Goal: Task Accomplishment & Management: Use online tool/utility

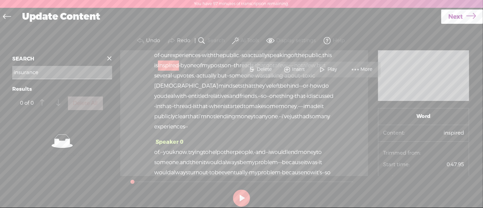
scroll to position [141, 0]
drag, startPoint x: 21, startPoint y: 75, endPoint x: 2, endPoint y: 74, distance: 19.7
click at [2, 74] on div "Continue without editing Transcribe and edit Language used in audio: English, U…" at bounding box center [241, 121] width 483 height 190
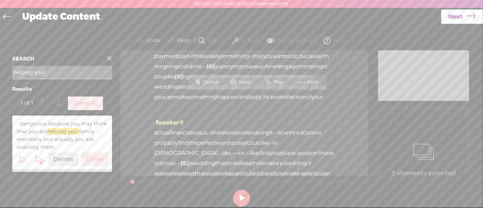
scroll to position [1853, 0]
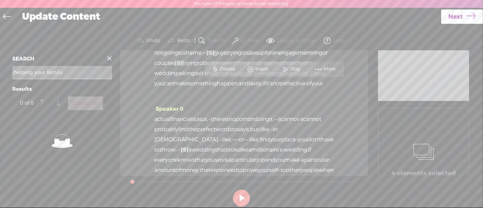
type input "helping your familu"
click at [109, 58] on span at bounding box center [109, 58] width 10 height 10
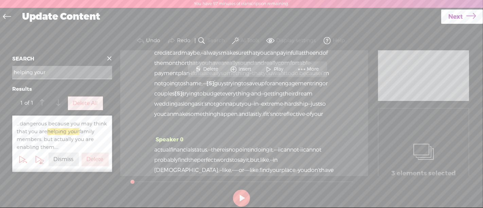
click at [252, 71] on span "Play" at bounding box center [256, 69] width 11 height 7
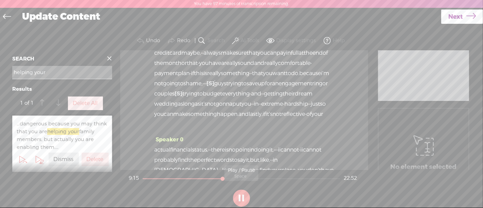
click at [240, 198] on button at bounding box center [241, 197] width 17 height 17
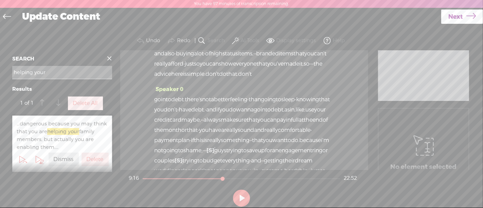
scroll to position [1787, 0]
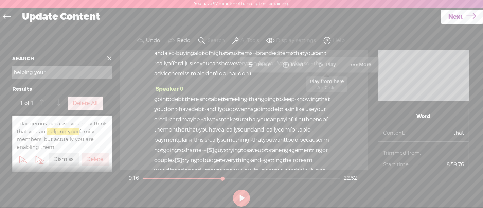
click at [320, 61] on span at bounding box center [321, 64] width 10 height 12
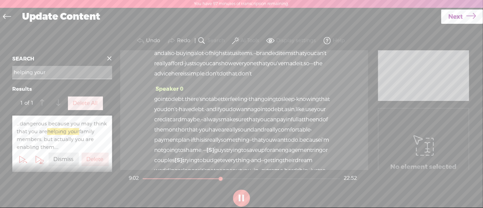
click at [244, 197] on button at bounding box center [241, 197] width 17 height 17
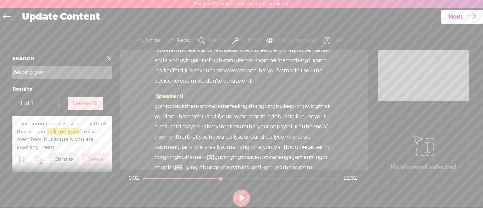
scroll to position [1779, 0]
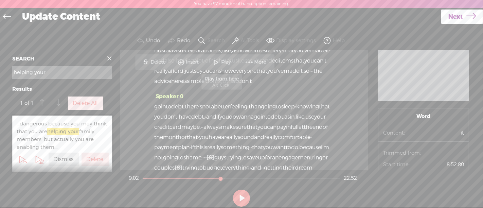
click at [228, 60] on span "Play" at bounding box center [226, 62] width 11 height 7
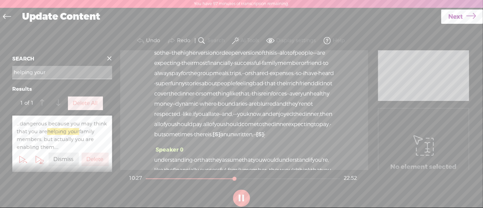
scroll to position [2338, 0]
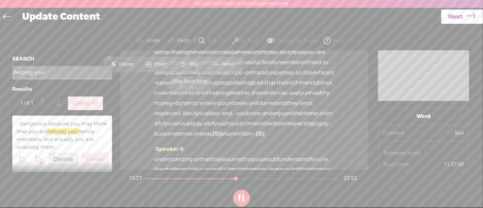
click at [187, 63] on span at bounding box center [184, 64] width 10 height 12
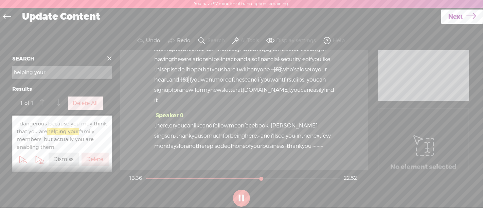
scroll to position [3160, 0]
click at [239, 196] on button at bounding box center [241, 197] width 17 height 17
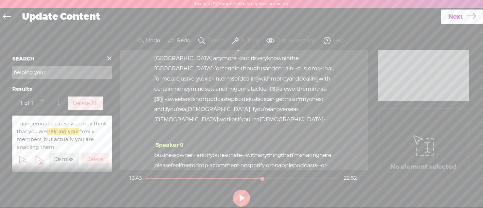
scroll to position [855, 0]
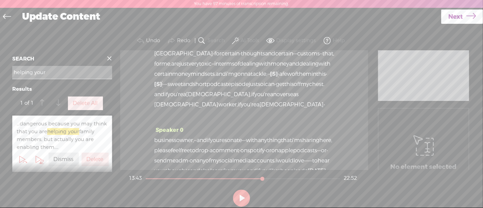
click at [57, 71] on input "helping your" at bounding box center [62, 72] width 100 height 13
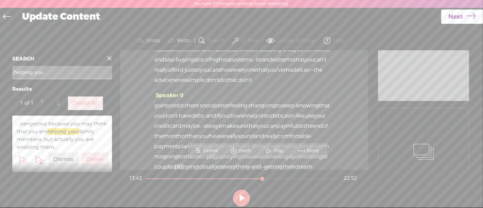
scroll to position [1853, 0]
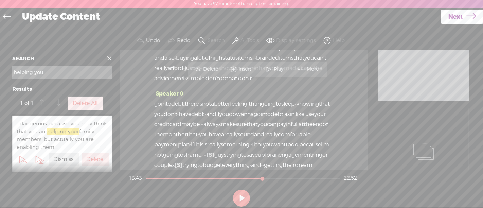
type input "helping you"
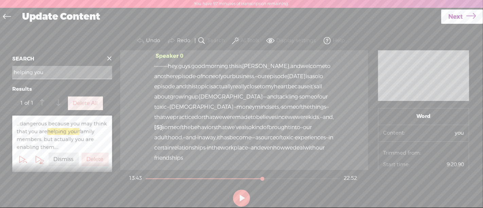
scroll to position [0, 0]
drag, startPoint x: 207, startPoint y: 103, endPoint x: 155, endPoint y: 69, distance: 61.9
click at [155, 69] on div "Speaker 0 · · · · · · · · · · hey, guys. good morning. this is [PERSON_NAME], a…" at bounding box center [244, 109] width 248 height 119
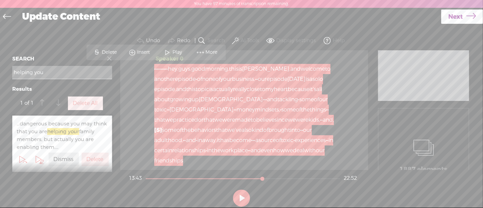
click at [114, 51] on span "Delete" at bounding box center [110, 52] width 17 height 7
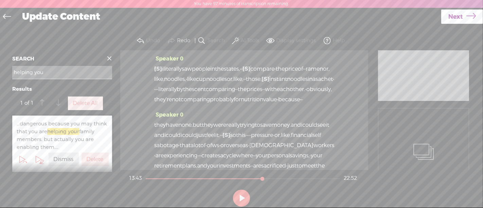
click at [163, 67] on span "i" at bounding box center [162, 69] width 1 height 10
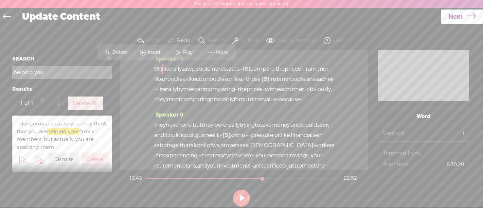
click at [187, 53] on span "Play" at bounding box center [188, 52] width 11 height 7
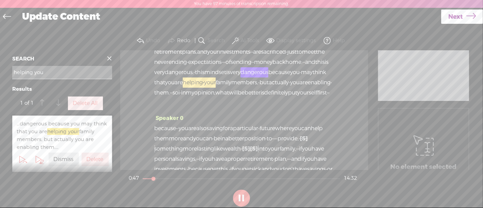
scroll to position [114, 0]
click at [244, 193] on button at bounding box center [241, 197] width 17 height 17
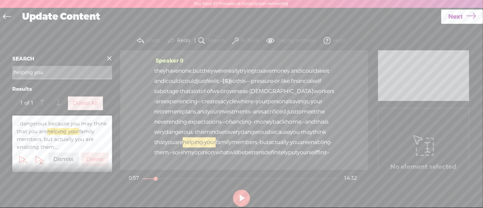
scroll to position [53, 0]
click at [290, 77] on span "and" at bounding box center [295, 72] width 10 height 10
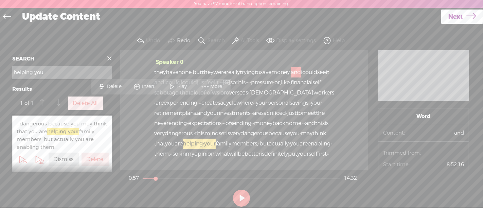
click at [175, 84] on span at bounding box center [172, 86] width 10 height 12
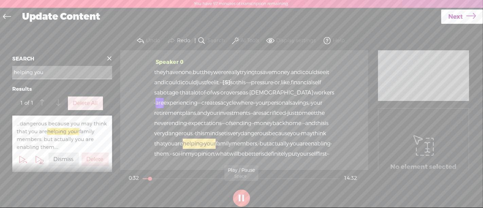
click at [244, 201] on button at bounding box center [241, 197] width 17 height 17
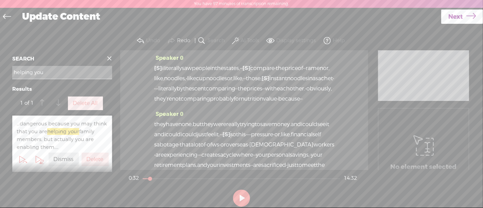
scroll to position [0, 0]
drag, startPoint x: 316, startPoint y: 99, endPoint x: 153, endPoint y: 66, distance: 165.8
click at [153, 66] on div "Speaker 0 [S] · · · · · · · · · · hey, guys. good morning. this is [PERSON_NAME…" at bounding box center [244, 109] width 248 height 119
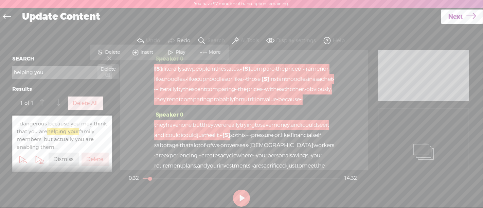
click at [118, 52] on span "Delete" at bounding box center [113, 52] width 17 height 7
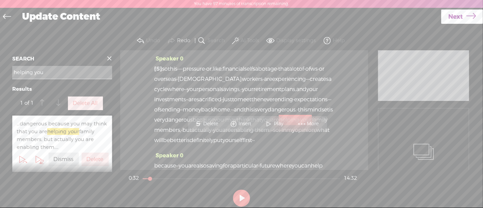
click at [168, 68] on span "so" at bounding box center [165, 69] width 6 height 10
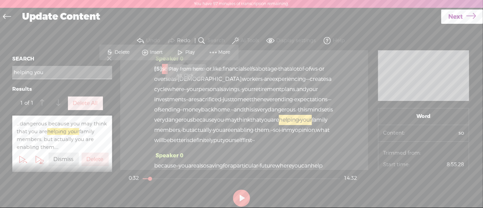
click at [183, 48] on span at bounding box center [180, 52] width 10 height 12
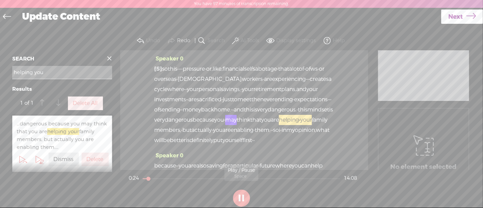
click at [239, 200] on button at bounding box center [241, 197] width 17 height 17
drag, startPoint x: 275, startPoint y: 118, endPoint x: 190, endPoint y: 131, distance: 86.2
click at [190, 131] on div "[S] · · · · · · · · · · hey, guys. good morning. this is [PERSON_NAME], and wel…" at bounding box center [244, 104] width 180 height 81
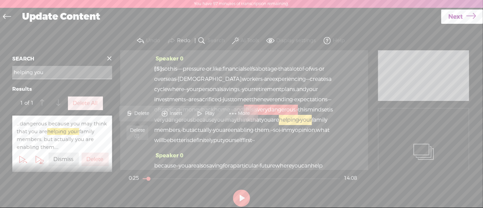
click at [147, 113] on span "Delete" at bounding box center [142, 113] width 17 height 7
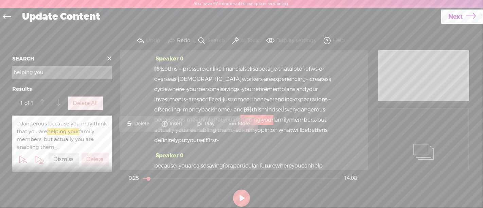
click at [242, 94] on span "your" at bounding box center [248, 89] width 12 height 10
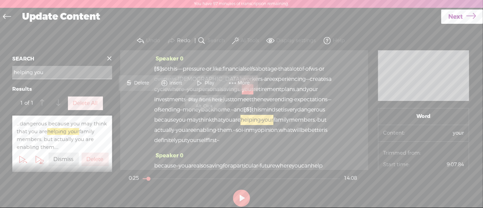
click at [206, 81] on span "Play" at bounding box center [210, 83] width 11 height 7
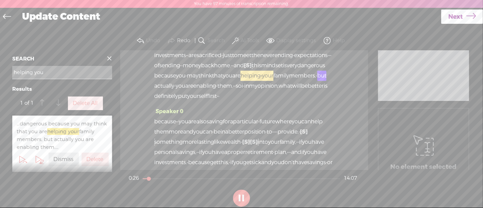
scroll to position [43, 0]
click at [242, 200] on button at bounding box center [241, 197] width 17 height 17
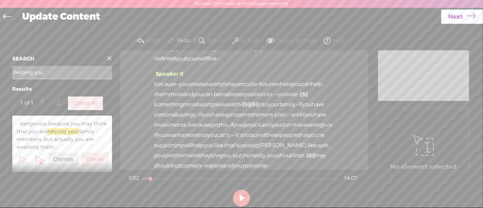
scroll to position [80, 0]
drag, startPoint x: 211, startPoint y: 67, endPoint x: 271, endPoint y: 68, distance: 59.4
click at [271, 65] on div "[S] · · · · · · · · · · hey, guys. good morning. this is [PERSON_NAME], and wel…" at bounding box center [244, 23] width 180 height 81
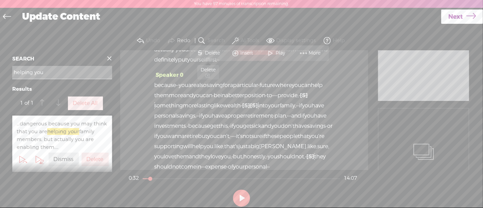
click at [217, 55] on span "Delete" at bounding box center [213, 53] width 17 height 7
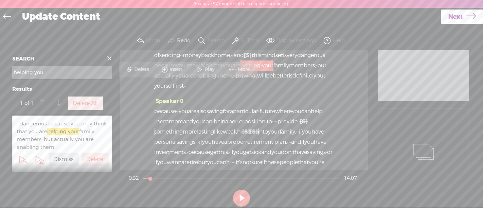
scroll to position [54, 0]
click at [262, 71] on span "your" at bounding box center [268, 65] width 12 height 10
click at [212, 71] on span "Play" at bounding box center [210, 69] width 11 height 7
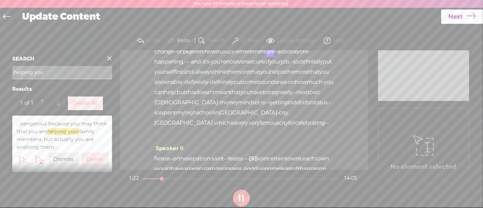
scroll to position [243, 0]
click at [241, 196] on button at bounding box center [241, 197] width 17 height 17
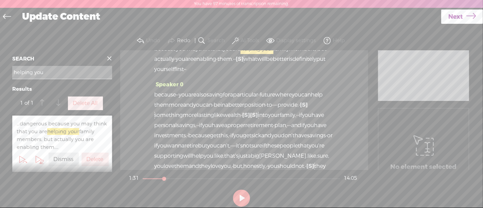
scroll to position [63, 0]
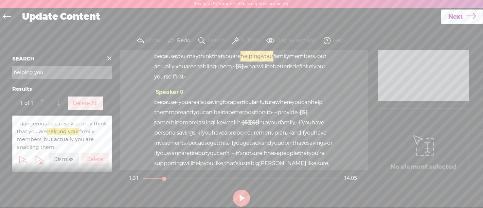
drag, startPoint x: 216, startPoint y: 121, endPoint x: 222, endPoint y: 88, distance: 33.8
click at [222, 88] on div "Speaker 0 [S] · · · · · · · · · · hey, guys. good morning. this is [PERSON_NAME…" at bounding box center [244, 109] width 248 height 119
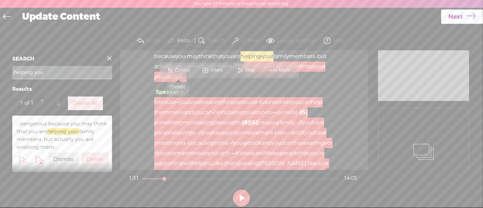
click at [188, 72] on span "Delete" at bounding box center [183, 70] width 17 height 7
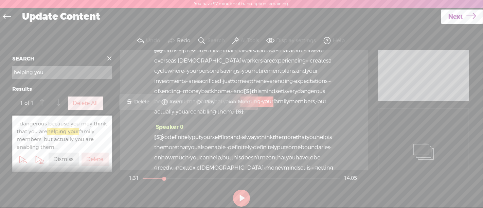
scroll to position [16, 0]
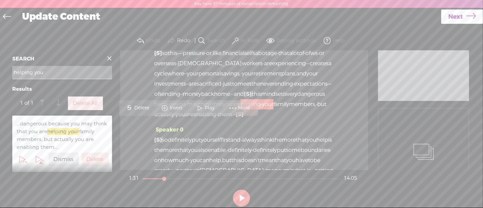
click at [253, 79] on span "retirement" at bounding box center [267, 74] width 28 height 10
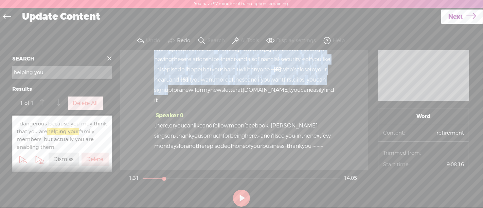
scroll to position [2574, 0]
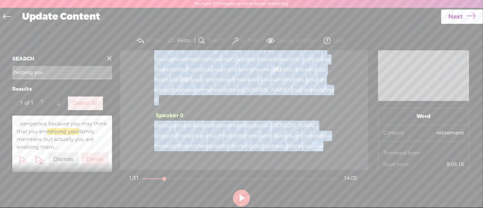
drag, startPoint x: 187, startPoint y: 104, endPoint x: 314, endPoint y: 157, distance: 137.6
click at [314, 157] on div "Speaker 0 [S] · · · · · · · · · · hey, guys. good morning. this is [PERSON_NAME…" at bounding box center [244, 109] width 248 height 119
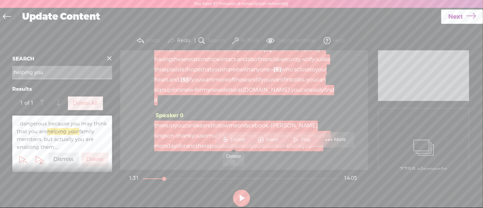
click at [244, 138] on span "Delete" at bounding box center [238, 139] width 17 height 7
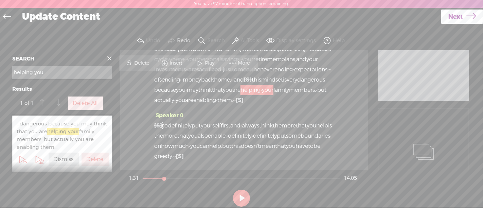
scroll to position [0, 0]
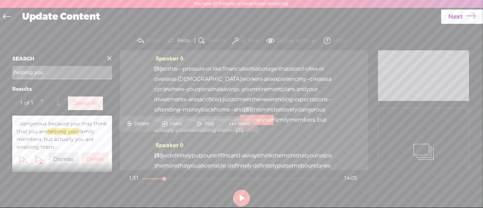
click at [166, 69] on span "so" at bounding box center [165, 69] width 6 height 10
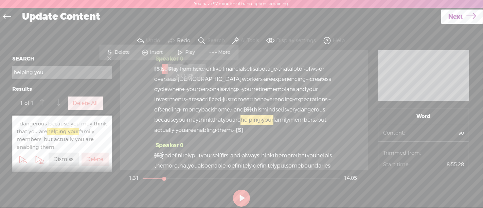
click at [182, 50] on span at bounding box center [180, 52] width 10 height 12
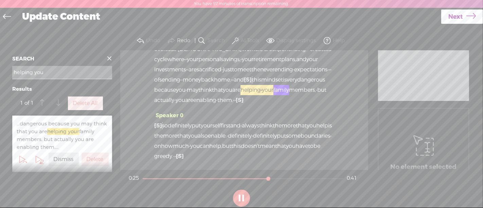
scroll to position [60, 0]
click at [243, 195] on button at bounding box center [241, 197] width 17 height 17
drag, startPoint x: 259, startPoint y: 81, endPoint x: 282, endPoint y: 80, distance: 22.8
click at [282, 80] on div "[S] · · · · · · · · · · hey, guys. good morning. this is [PERSON_NAME], and wel…" at bounding box center [244, 69] width 180 height 71
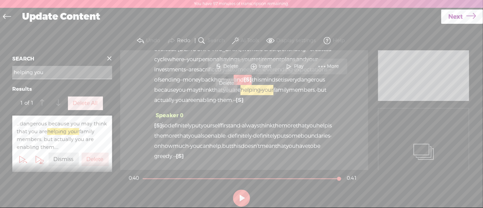
click at [239, 64] on span "Delete" at bounding box center [231, 66] width 17 height 7
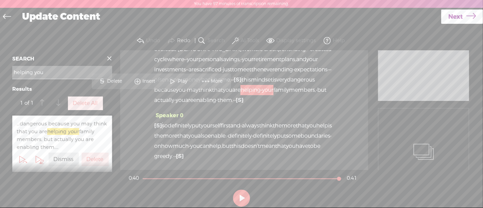
scroll to position [44, 0]
click at [237, 64] on span "meet" at bounding box center [244, 69] width 14 height 10
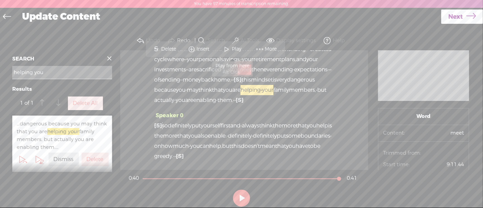
click at [226, 46] on span at bounding box center [227, 49] width 10 height 12
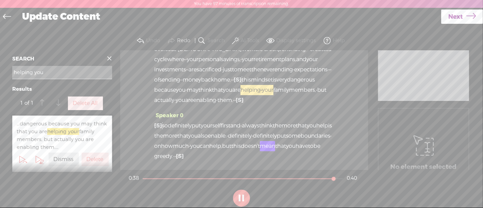
scroll to position [60, 0]
drag, startPoint x: 170, startPoint y: 113, endPoint x: 165, endPoint y: 115, distance: 6.0
click at [165, 120] on span "so" at bounding box center [165, 125] width 6 height 10
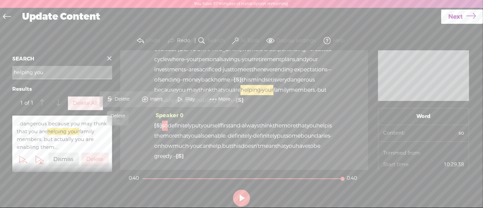
click at [129, 99] on span "Delete" at bounding box center [123, 99] width 17 height 7
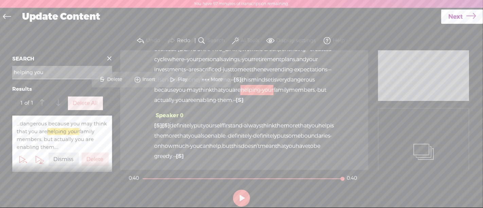
scroll to position [44, 0]
click at [186, 64] on span "investments" at bounding box center [170, 69] width 32 height 10
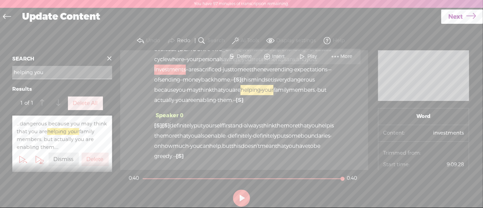
scroll to position [0, 0]
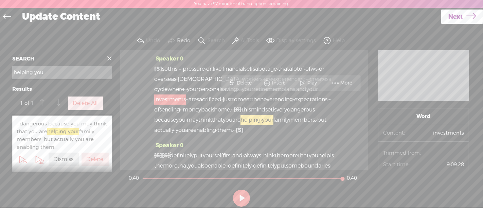
click at [160, 68] on span "[S]" at bounding box center [158, 68] width 8 height 7
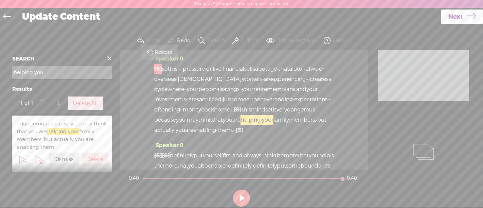
click at [166, 68] on span "so" at bounding box center [165, 69] width 6 height 10
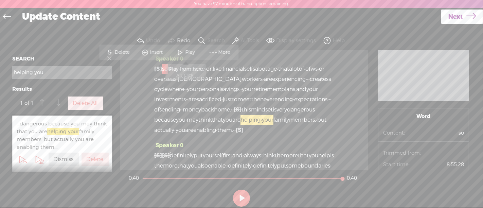
click at [194, 49] on span "Play" at bounding box center [190, 52] width 11 height 7
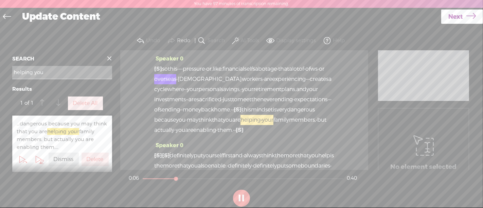
drag, startPoint x: 239, startPoint y: 196, endPoint x: 242, endPoint y: 180, distance: 16.2
click at [240, 195] on button at bounding box center [241, 197] width 17 height 17
click at [222, 69] on span "like," at bounding box center [217, 69] width 10 height 10
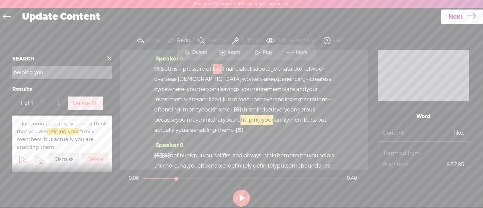
click at [200, 51] on span "Delete" at bounding box center [200, 52] width 17 height 7
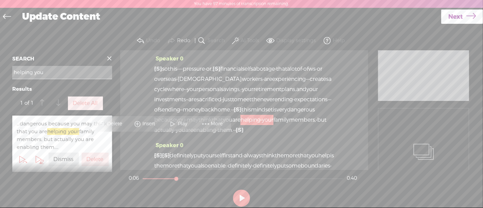
click at [165, 70] on span "so" at bounding box center [165, 69] width 6 height 10
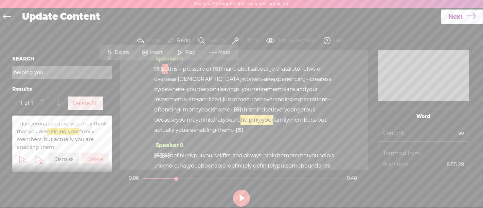
click at [190, 50] on span "Play" at bounding box center [190, 52] width 11 height 7
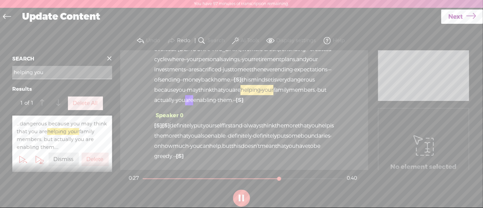
scroll to position [60, 0]
click at [242, 195] on button at bounding box center [241, 197] width 17 height 17
click at [167, 122] on span "[S]" at bounding box center [166, 125] width 8 height 7
click at [206, 110] on div "Speaker 0 [S] what will be better is definitely put yourself first · · because …" at bounding box center [244, 138] width 180 height 56
click at [158, 122] on span "[S]" at bounding box center [158, 125] width 8 height 7
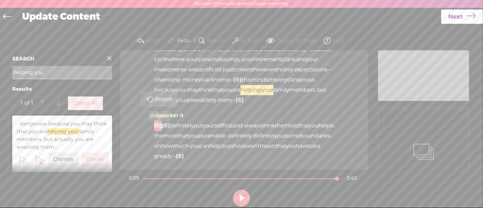
click at [166, 97] on span "Restore" at bounding box center [164, 99] width 19 height 7
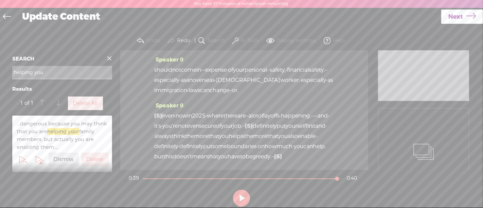
scroll to position [202, 0]
drag, startPoint x: 242, startPoint y: 73, endPoint x: 293, endPoint y: 74, distance: 50.9
click at [293, 50] on div "[S] uh, something more lasting like wealth · [S] into your, [S] uh, into your f…" at bounding box center [244, 14] width 180 height 71
click at [246, 57] on span "Delete" at bounding box center [246, 59] width 17 height 7
click at [221, 49] on span "you," at bounding box center [226, 44] width 11 height 10
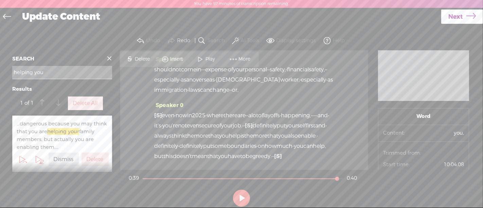
click at [204, 61] on span at bounding box center [200, 59] width 10 height 12
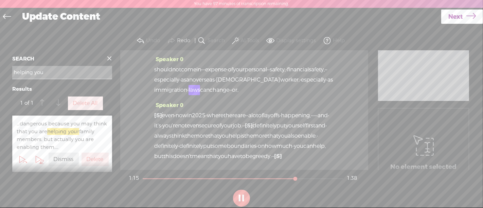
scroll to position [263, 0]
click at [243, 195] on button at bounding box center [241, 197] width 17 height 17
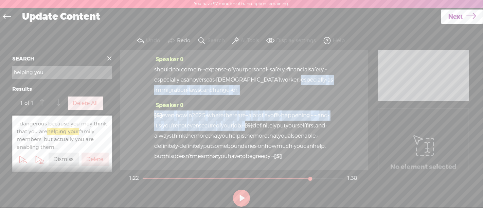
drag, startPoint x: 199, startPoint y: 60, endPoint x: 189, endPoint y: 117, distance: 58.2
click at [189, 117] on div "Speaker 0 [S] · · · · · · · · · · hey, guys. good morning. this is [PERSON_NAME…" at bounding box center [244, 109] width 248 height 119
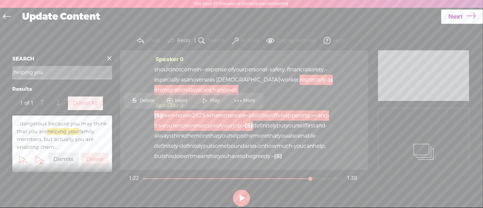
click at [150, 98] on span "Delete" at bounding box center [147, 100] width 17 height 7
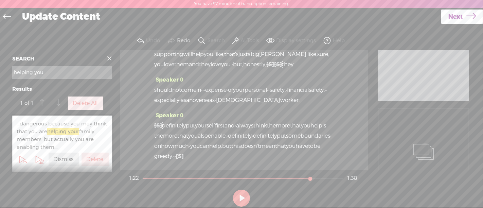
scroll to position [234, 0]
click at [251, 110] on div "Speaker 0 [S] · especially · as immigration · laws can change · · or, um, even …" at bounding box center [244, 138] width 180 height 56
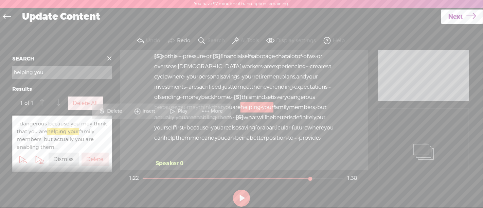
scroll to position [0, 0]
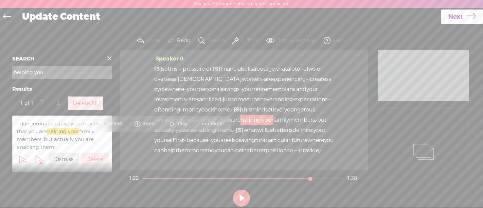
click at [167, 70] on span "so" at bounding box center [165, 69] width 6 height 10
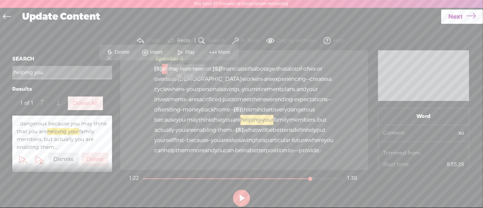
click at [184, 47] on span at bounding box center [180, 52] width 10 height 12
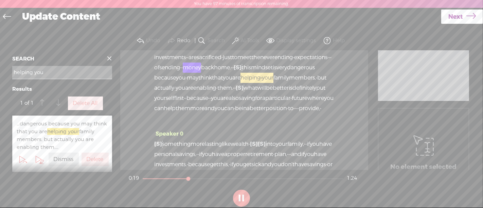
scroll to position [48, 0]
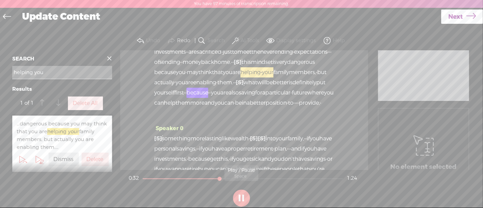
click at [241, 195] on button at bounding box center [241, 197] width 17 height 17
drag, startPoint x: 176, startPoint y: 100, endPoint x: 185, endPoint y: 100, distance: 8.8
click at [185, 100] on div "[S] · · · · · · · · · · hey, guys. good morning. this is [PERSON_NAME], and wel…" at bounding box center [244, 67] width 180 height 102
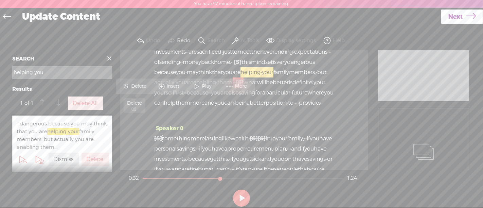
click at [140, 84] on span "Delete" at bounding box center [139, 86] width 17 height 7
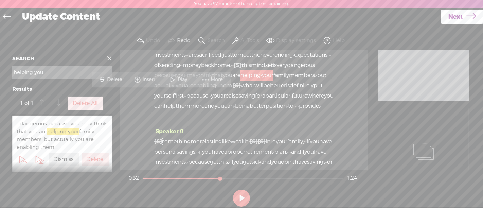
scroll to position [44, 0]
click at [289, 81] on span "members," at bounding box center [302, 76] width 27 height 10
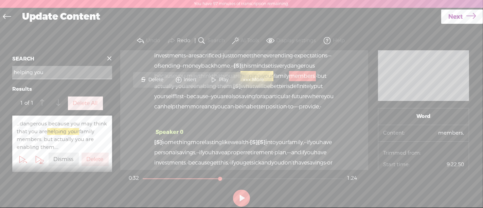
click at [220, 78] on span "Play" at bounding box center [224, 79] width 11 height 7
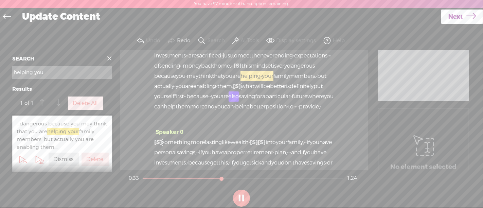
click at [240, 196] on button at bounding box center [241, 197] width 17 height 17
drag, startPoint x: 247, startPoint y: 105, endPoint x: 177, endPoint y: 104, distance: 70.2
click at [177, 104] on div "[S] · · · · · · · · · · hey, guys. good morning. this is [PERSON_NAME], and wel…" at bounding box center [244, 71] width 180 height 102
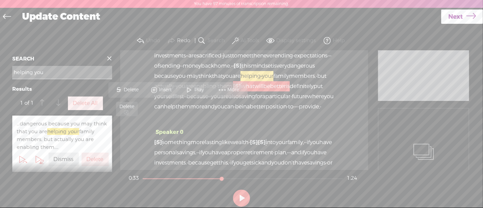
click at [135, 88] on span "Delete" at bounding box center [132, 90] width 17 height 7
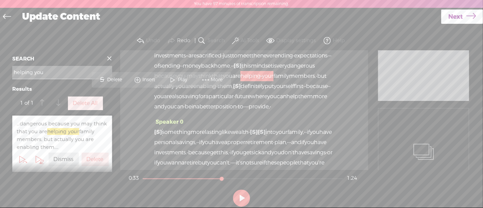
click at [273, 81] on span "family" at bounding box center [281, 76] width 16 height 10
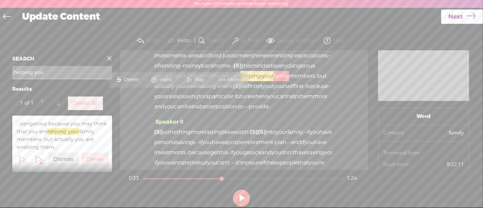
click at [198, 80] on span "Play" at bounding box center [200, 79] width 11 height 7
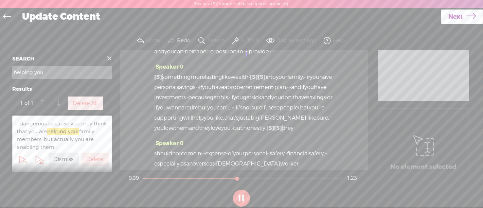
scroll to position [99, 0]
click at [241, 195] on button at bounding box center [241, 197] width 17 height 17
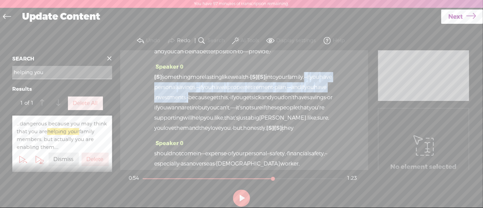
drag, startPoint x: 174, startPoint y: 116, endPoint x: 326, endPoint y: 128, distance: 152.1
click at [326, 128] on div "[S] uh, something more lasting like wealth · [S] into your, [S] uh, into your f…" at bounding box center [244, 102] width 180 height 61
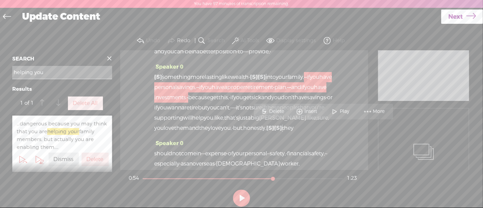
click at [276, 107] on span "S Delete" at bounding box center [272, 111] width 34 height 12
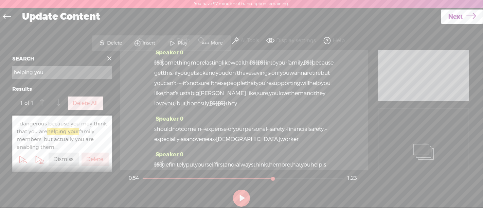
scroll to position [113, 0]
click at [313, 32] on span "more" at bounding box center [320, 27] width 14 height 10
click at [197, 41] on span "Play" at bounding box center [201, 40] width 11 height 7
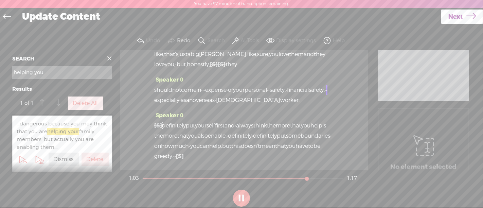
scroll to position [212, 0]
drag, startPoint x: 299, startPoint y: 126, endPoint x: 192, endPoint y: 140, distance: 107.2
click at [192, 140] on div "[S] · especially · as immigration · laws can change · · or, um, even · now in […" at bounding box center [244, 140] width 180 height 41
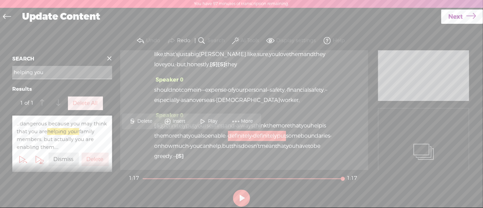
click at [226, 132] on span "enable." at bounding box center [217, 136] width 19 height 10
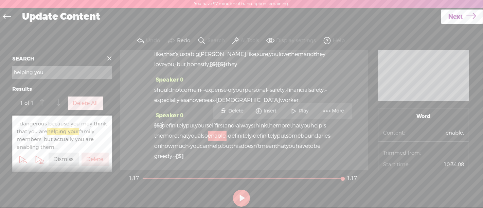
drag, startPoint x: 299, startPoint y: 127, endPoint x: 183, endPoint y: 136, distance: 116.4
click at [183, 136] on div "[S] · especially · as immigration · laws can change · · or, um, even · now in […" at bounding box center [244, 140] width 180 height 41
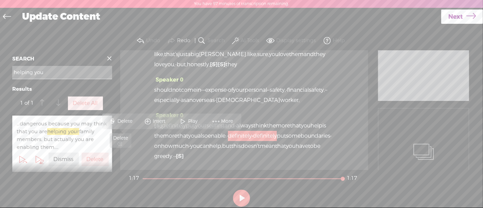
click at [130, 118] on span "Delete" at bounding box center [125, 121] width 17 height 7
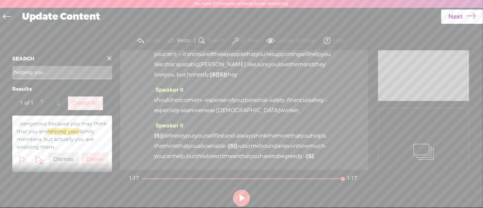
scroll to position [204, 0]
click at [163, 141] on span "the" at bounding box center [158, 146] width 9 height 10
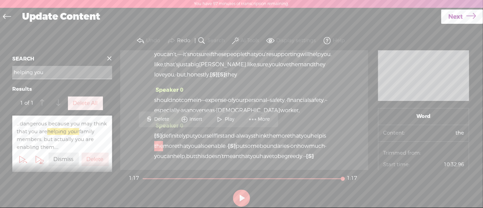
click at [301, 131] on span "you" at bounding box center [306, 136] width 10 height 10
click at [240, 193] on button at bounding box center [241, 197] width 17 height 17
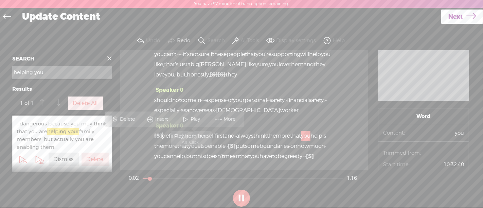
click at [188, 116] on span at bounding box center [186, 119] width 10 height 12
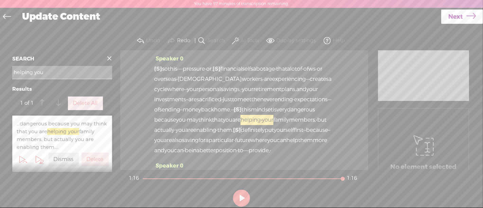
scroll to position [0, 0]
click at [168, 69] on span "so" at bounding box center [165, 69] width 6 height 10
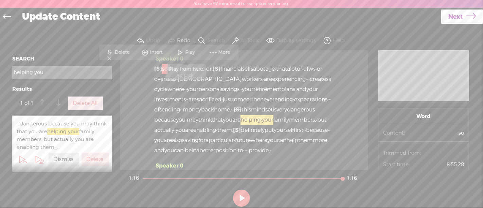
click at [187, 54] on span "Play" at bounding box center [190, 52] width 11 height 7
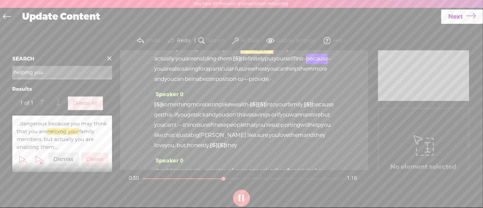
scroll to position [75, 0]
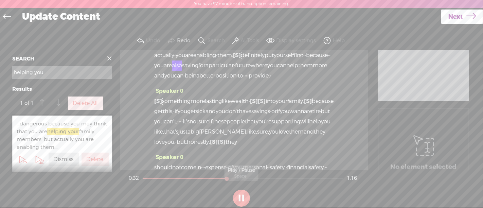
click at [244, 197] on button at bounding box center [241, 197] width 17 height 17
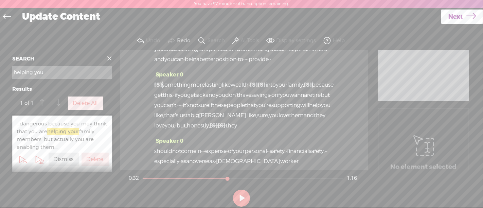
scroll to position [0, 0]
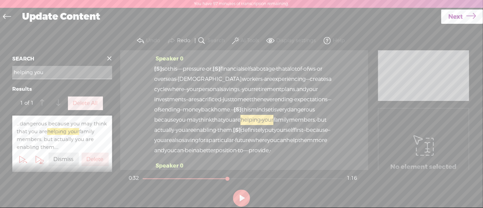
click at [168, 70] on span "so" at bounding box center [165, 69] width 6 height 10
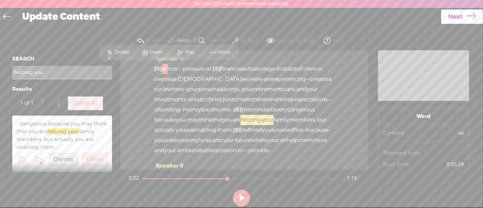
click at [185, 56] on span at bounding box center [180, 52] width 10 height 12
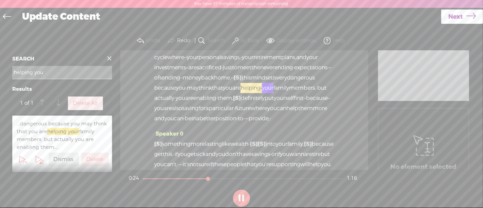
scroll to position [33, 0]
click at [238, 190] on button at bounding box center [241, 197] width 17 height 17
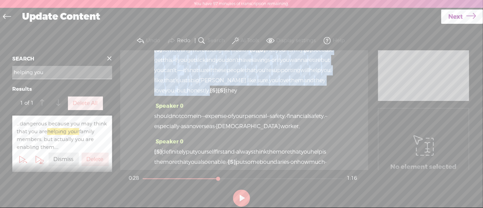
scroll to position [134, 0]
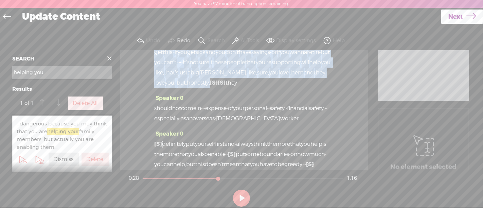
drag, startPoint x: 184, startPoint y: 116, endPoint x: 184, endPoint y: 79, distance: 36.7
click at [184, 79] on div "Speaker 0 [S] · · · · · · · · · · hey, guys. good morning. this is [PERSON_NAME…" at bounding box center [244, 109] width 248 height 119
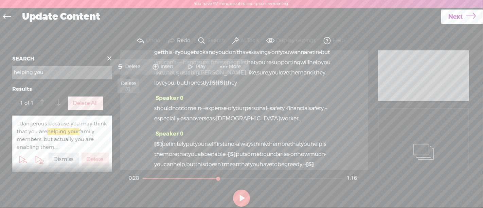
click at [136, 64] on span "Delete" at bounding box center [133, 66] width 17 height 7
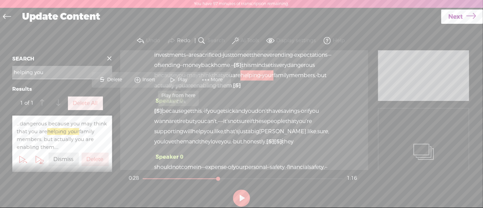
scroll to position [44, 0]
click at [217, 91] on span "them." at bounding box center [225, 86] width 16 height 10
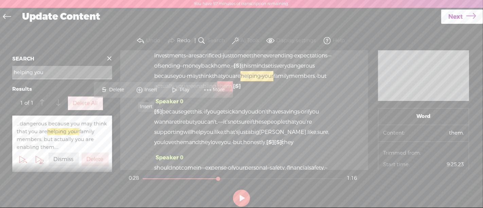
click at [152, 91] on span "Insert" at bounding box center [151, 90] width 14 height 7
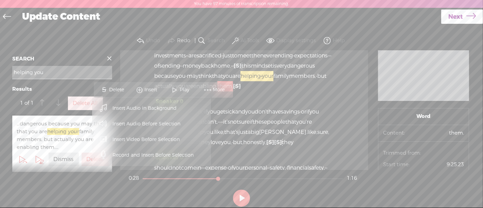
click at [228, 96] on div "Speaker 0 [S] · · · · · · · · · · hey, guys. good morning. this is [PERSON_NAME…" at bounding box center [244, 53] width 180 height 87
click at [232, 96] on div "Speaker 0 [S] · · · · · · · · · · hey, guys. good morning. this is [PERSON_NAME…" at bounding box center [244, 53] width 180 height 87
click at [216, 117] on span "you" at bounding box center [212, 112] width 10 height 10
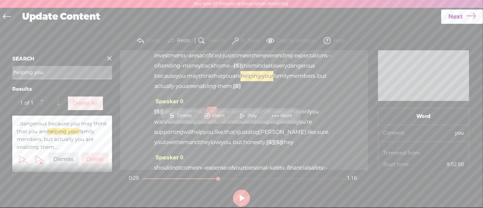
click at [168, 117] on span "because" at bounding box center [173, 112] width 22 height 10
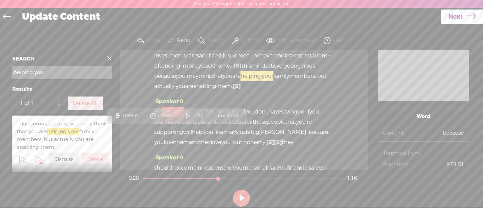
click at [166, 113] on span "Insert" at bounding box center [165, 115] width 14 height 7
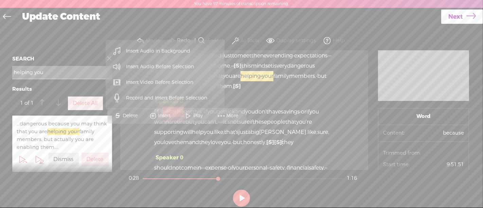
click at [159, 81] on span "Insert Video Before Selection" at bounding box center [160, 82] width 94 height 15
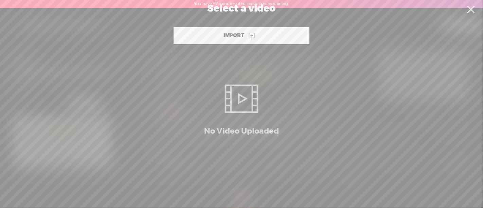
click at [469, 10] on link at bounding box center [470, 9] width 17 height 19
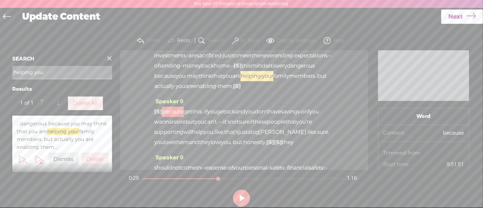
click at [171, 117] on span "because" at bounding box center [173, 112] width 22 height 10
click at [177, 117] on span "because" at bounding box center [173, 112] width 22 height 10
click at [214, 71] on span "back" at bounding box center [207, 66] width 13 height 10
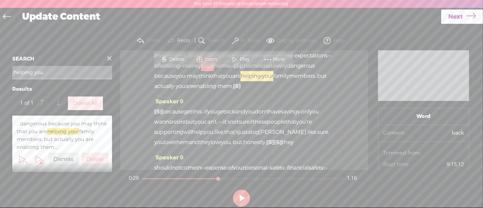
click at [177, 117] on span "because" at bounding box center [173, 112] width 22 height 10
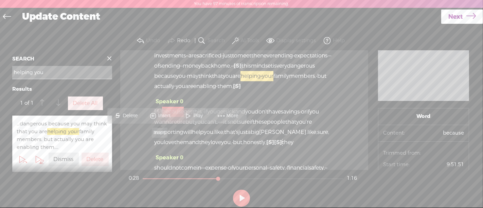
click at [164, 117] on span "Insert" at bounding box center [165, 115] width 14 height 7
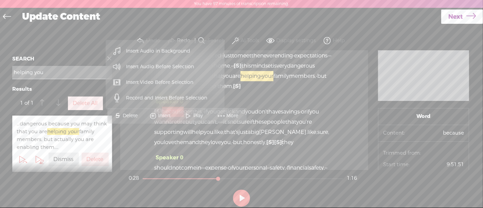
click at [152, 66] on span "Insert Audio Before Selection" at bounding box center [160, 66] width 95 height 15
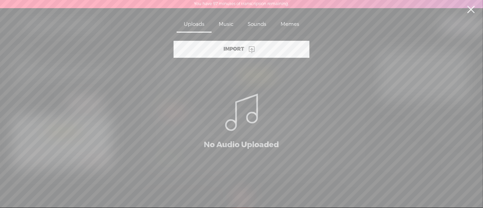
click at [251, 24] on div "Sounds" at bounding box center [256, 25] width 33 height 16
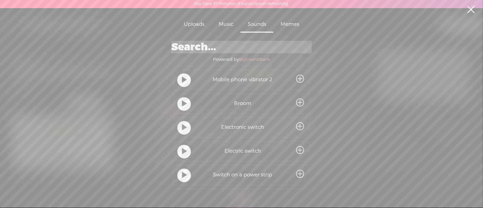
scroll to position [530, 0]
click at [182, 149] on t at bounding box center [184, 151] width 5 height 13
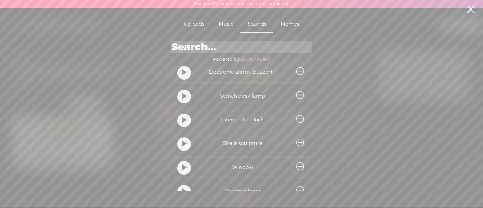
scroll to position [823, 0]
click at [218, 45] on input "search" at bounding box center [241, 47] width 140 height 13
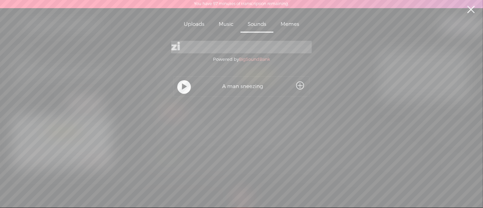
type input "z"
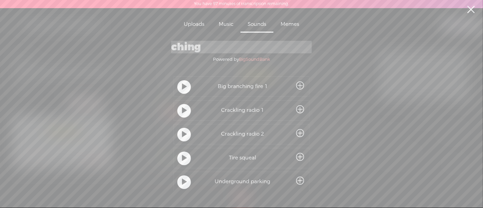
type input "ching"
click at [182, 133] on t at bounding box center [184, 134] width 5 height 13
click at [182, 110] on div at bounding box center [184, 111] width 14 height 14
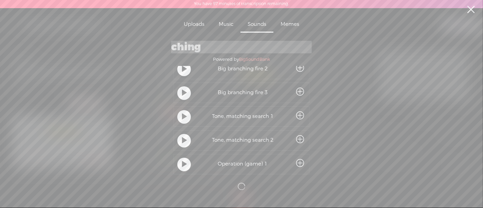
scroll to position [137, 0]
click at [182, 118] on t at bounding box center [184, 116] width 5 height 13
click at [182, 135] on t at bounding box center [184, 140] width 5 height 13
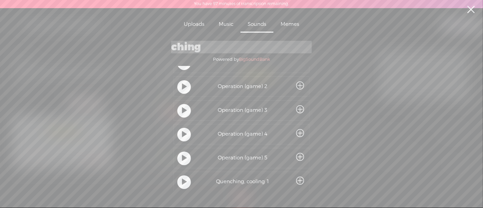
click at [182, 133] on t at bounding box center [184, 134] width 5 height 13
click at [182, 110] on t at bounding box center [184, 111] width 5 height 13
click at [184, 86] on div at bounding box center [184, 87] width 14 height 14
click at [177, 162] on div at bounding box center [184, 158] width 14 height 14
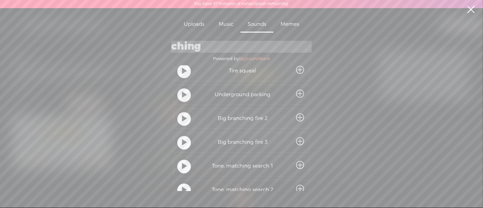
scroll to position [0, 0]
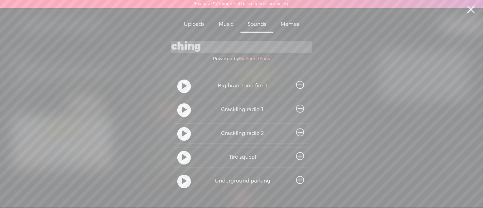
click at [468, 11] on link at bounding box center [470, 9] width 17 height 19
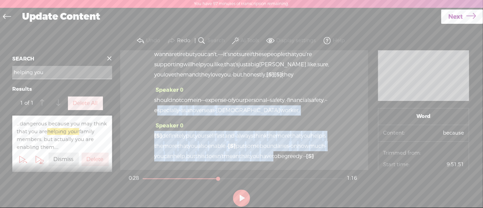
scroll to position [163, 0]
drag, startPoint x: 231, startPoint y: 141, endPoint x: 311, endPoint y: 155, distance: 81.0
click at [311, 155] on div "Speaker 0 [S] · · · · · · · · · · hey, guys. good morning. this is [PERSON_NAME…" at bounding box center [244, 109] width 248 height 119
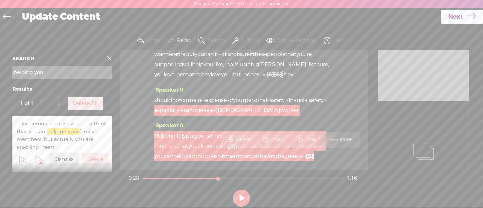
click at [242, 137] on span "Delete" at bounding box center [244, 139] width 17 height 7
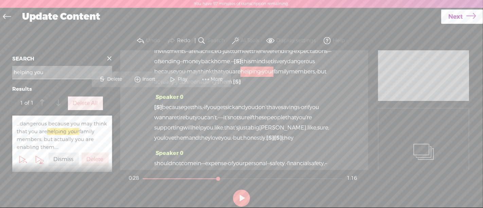
scroll to position [44, 0]
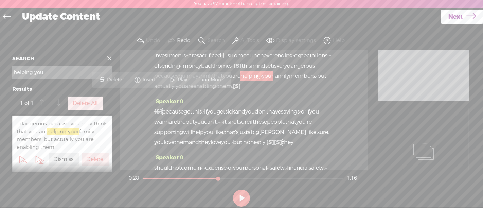
click at [231, 71] on span "home." at bounding box center [222, 66] width 17 height 10
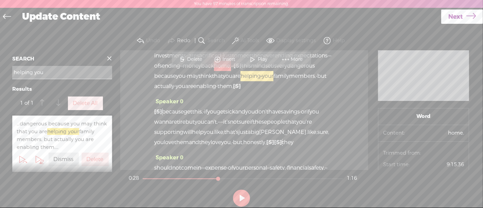
click at [258, 57] on span "Play" at bounding box center [263, 59] width 11 height 7
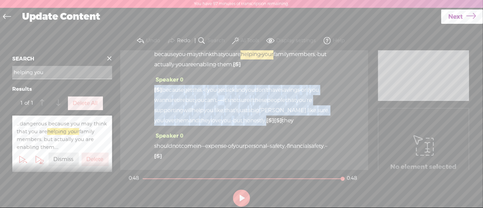
scroll to position [96, 0]
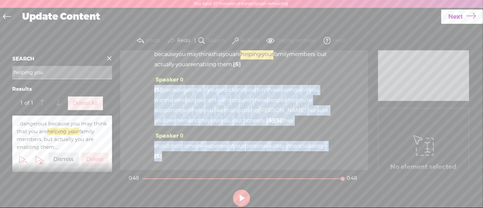
drag, startPoint x: 154, startPoint y: 127, endPoint x: 270, endPoint y: 160, distance: 120.2
click at [270, 160] on div "Speaker 0 [S] · · · · · · · · · · hey, guys. good morning. this is [PERSON_NAME…" at bounding box center [244, 109] width 248 height 119
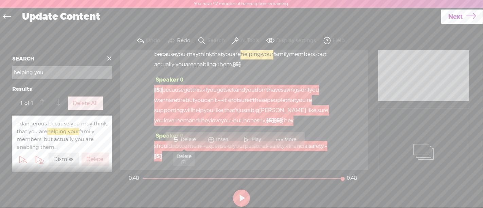
click at [194, 139] on span "Delete" at bounding box center [189, 139] width 17 height 7
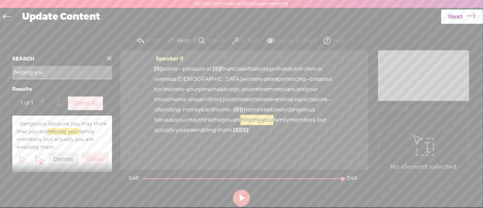
scroll to position [0, 0]
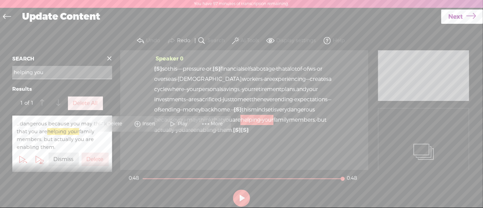
click at [166, 67] on span "so" at bounding box center [165, 69] width 6 height 10
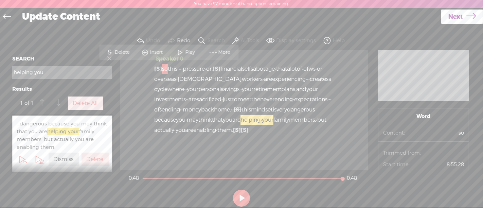
click at [191, 53] on span "Play" at bounding box center [190, 52] width 11 height 7
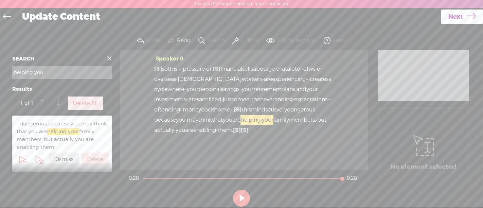
click at [448, 19] on span "Next" at bounding box center [455, 16] width 15 height 17
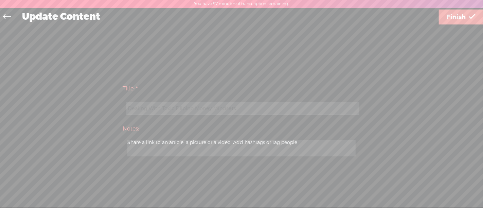
click at [246, 108] on input "Dealing With Toxic Filipino Money Mindsets" at bounding box center [242, 108] width 232 height 13
drag, startPoint x: 245, startPoint y: 107, endPoint x: 123, endPoint y: 111, distance: 122.2
click at [123, 111] on div "Dealing With Toxic Filipino Money Mindsets" at bounding box center [242, 108] width 238 height 21
type input "podcast snippet 2"
click at [459, 21] on span "Finish" at bounding box center [455, 16] width 19 height 17
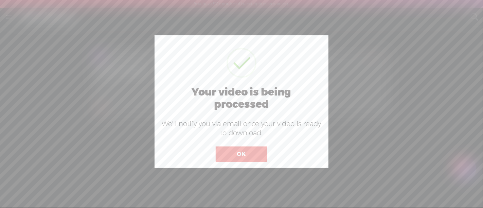
click at [242, 153] on button "OK" at bounding box center [241, 154] width 52 height 16
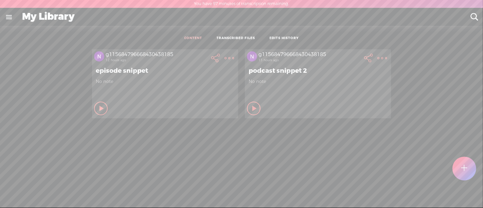
click at [285, 35] on ul "CONTENT TRANSCRIBED FILES EDITS HISTORY" at bounding box center [241, 38] width 180 height 15
click at [285, 40] on link "EDITS HISTORY" at bounding box center [283, 38] width 29 height 5
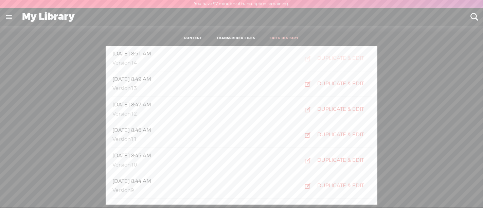
click at [341, 58] on div "DUPLICATE & EDIT" at bounding box center [340, 58] width 46 height 7
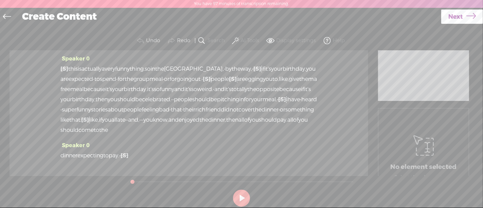
scroll to position [44, 0]
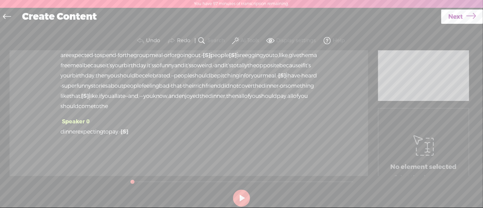
click at [7, 19] on icon at bounding box center [7, 17] width 8 height 15
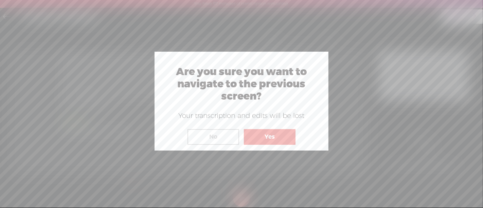
click at [266, 138] on button "Yes" at bounding box center [270, 137] width 52 height 16
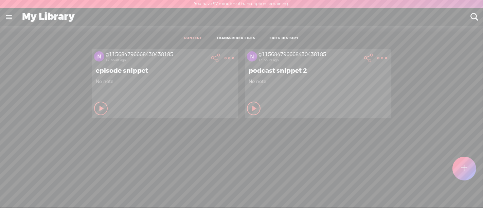
click at [105, 105] on icon at bounding box center [101, 108] width 7 height 7
click at [234, 60] on t at bounding box center [229, 58] width 10 height 10
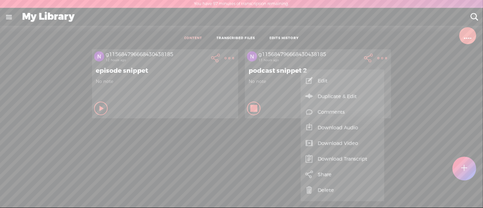
click at [333, 128] on link "Download Audio" at bounding box center [342, 127] width 77 height 16
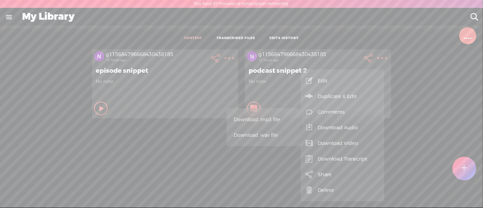
click at [271, 118] on span "Download .mp3 file" at bounding box center [263, 119] width 60 height 15
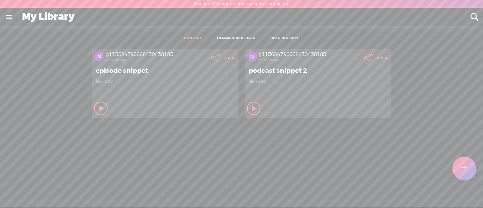
click at [377, 57] on t at bounding box center [382, 58] width 10 height 10
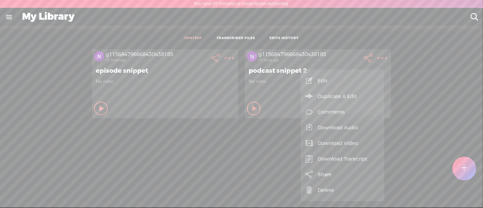
click at [335, 126] on link "Download Audio" at bounding box center [342, 127] width 77 height 16
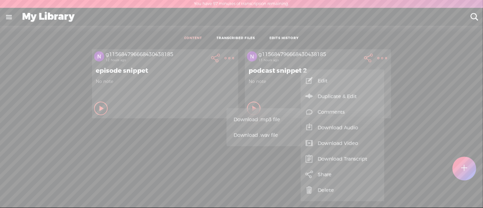
click at [265, 124] on span "Download .mp3 file" at bounding box center [263, 119] width 60 height 15
